Goal: Navigation & Orientation: Find specific page/section

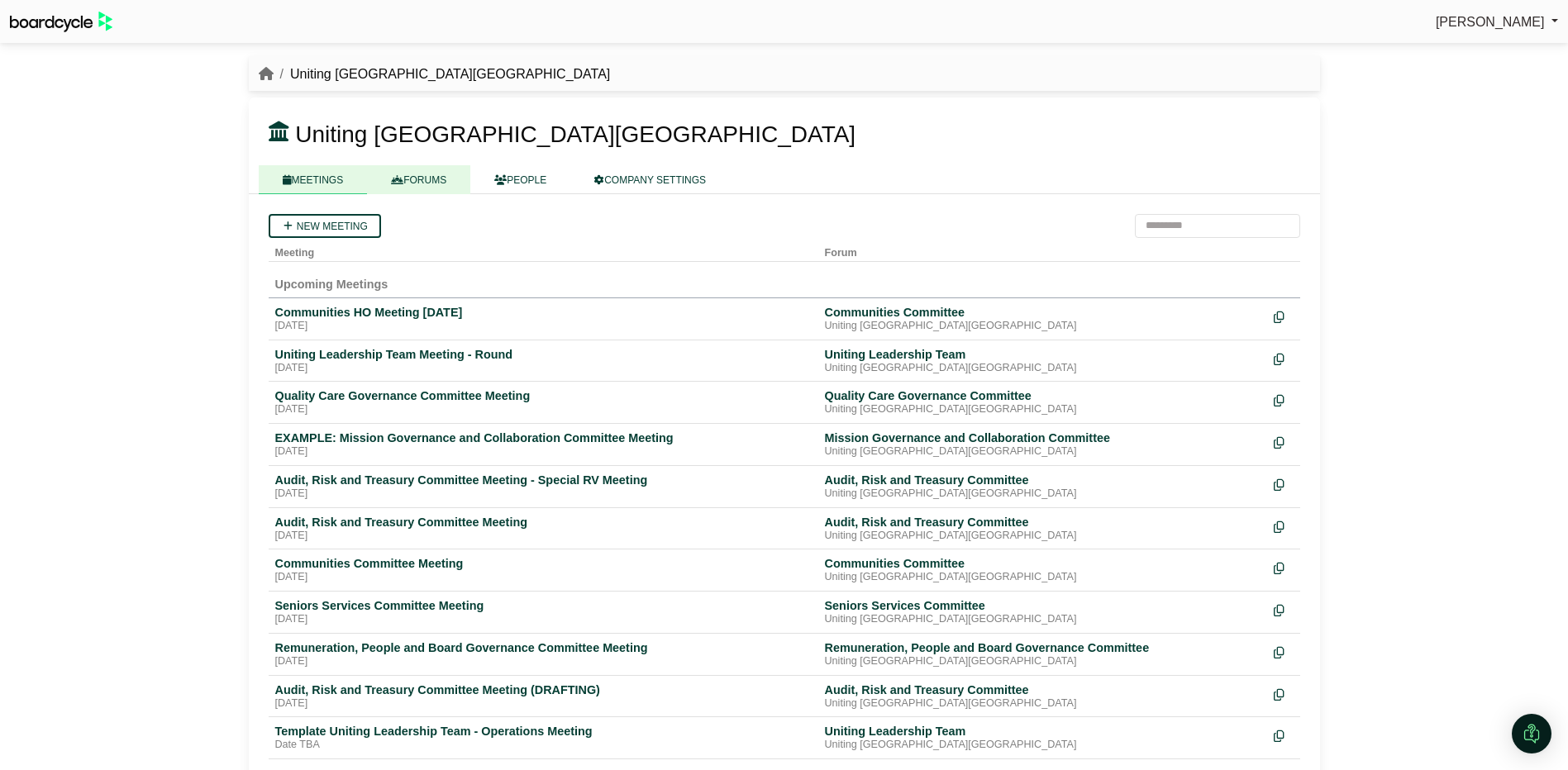
click at [418, 183] on link "FORUMS" at bounding box center [419, 180] width 103 height 29
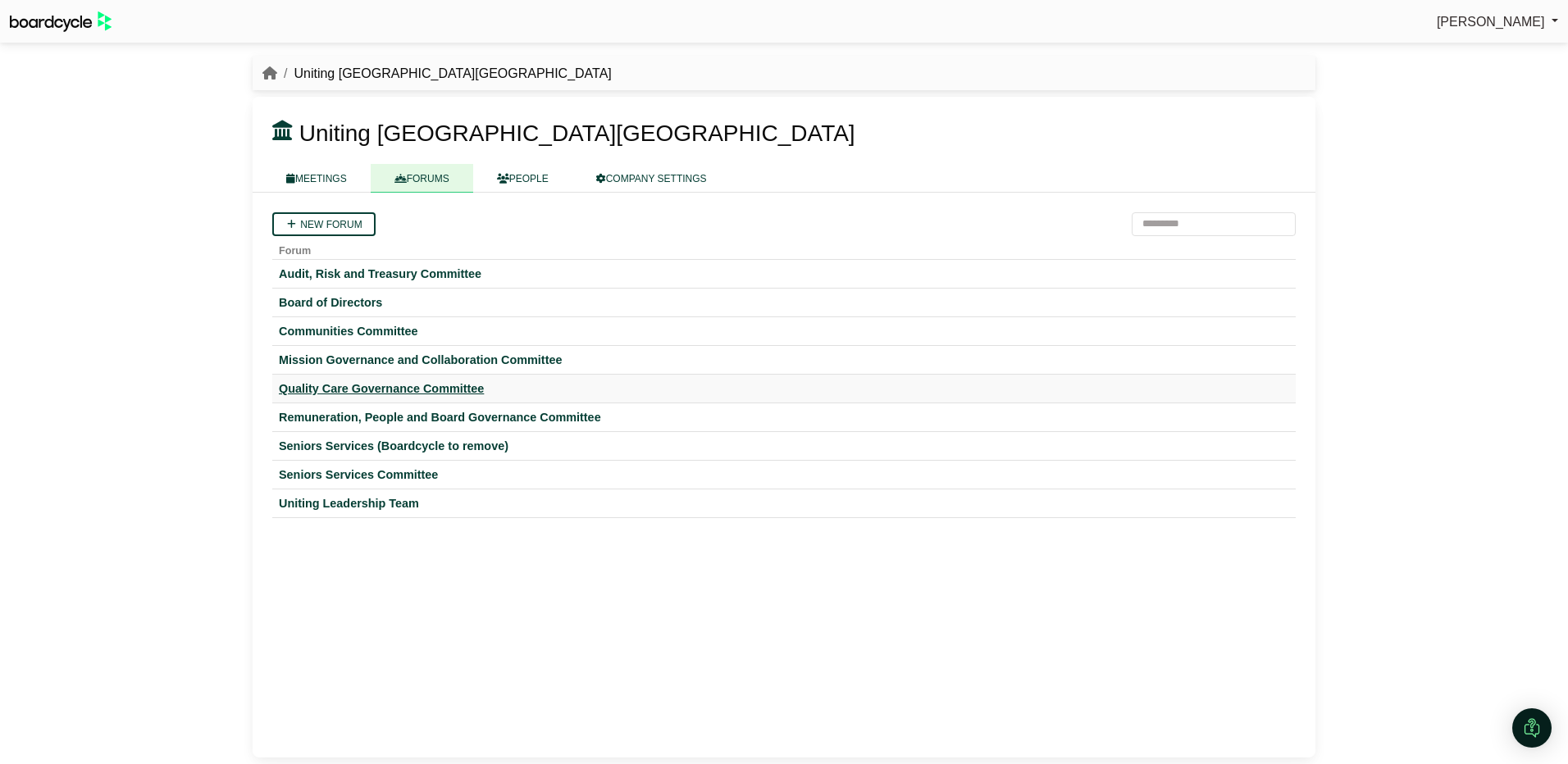
click at [317, 386] on div "Quality Care Governance Committee" at bounding box center [784, 388] width 1011 height 14
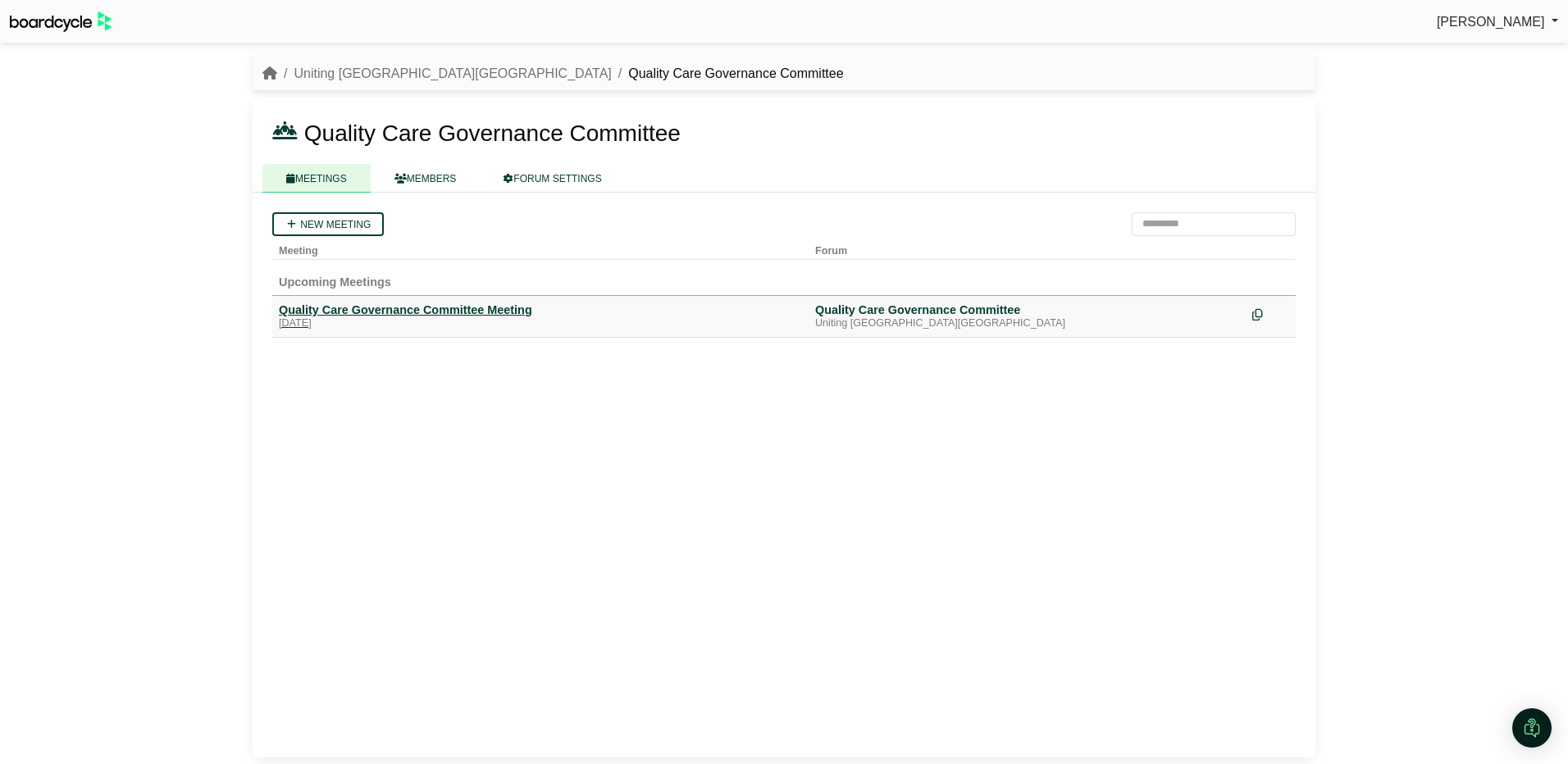
click at [360, 309] on div "Quality Care Governance Committee Meeting" at bounding box center [541, 309] width 524 height 14
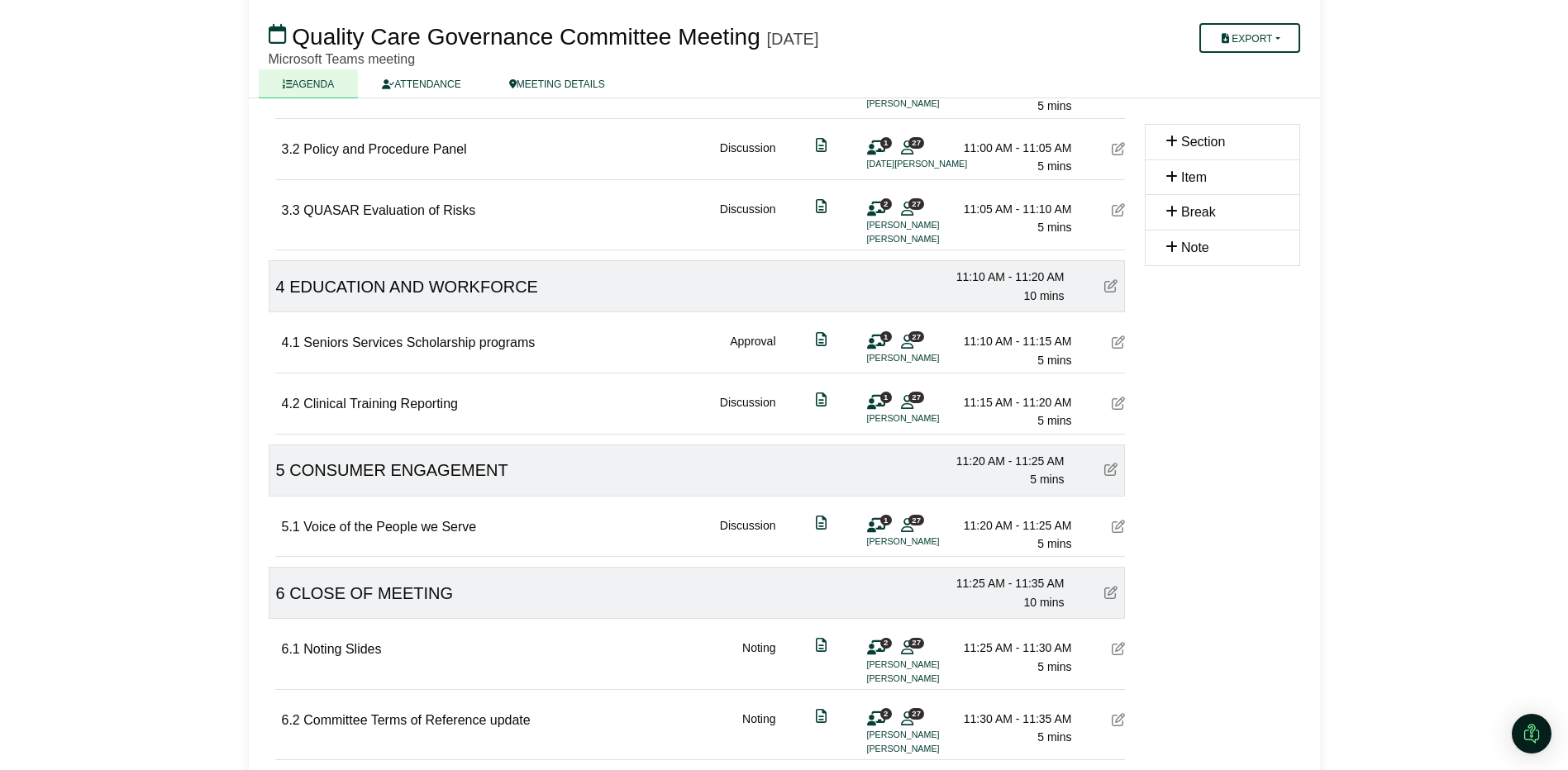
scroll to position [676, 0]
